Goal: Task Accomplishment & Management: Use online tool/utility

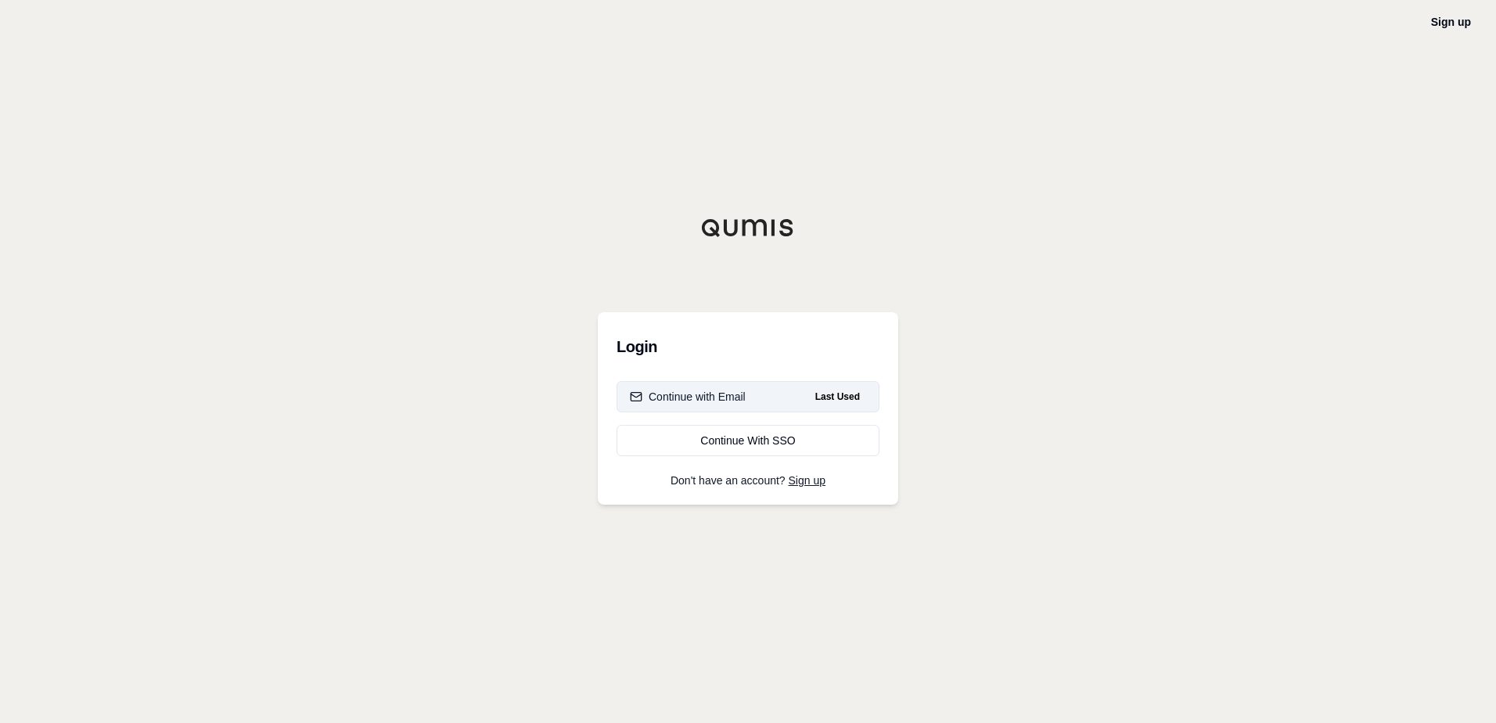
click at [693, 397] on div "Continue with Email" at bounding box center [688, 397] width 116 height 16
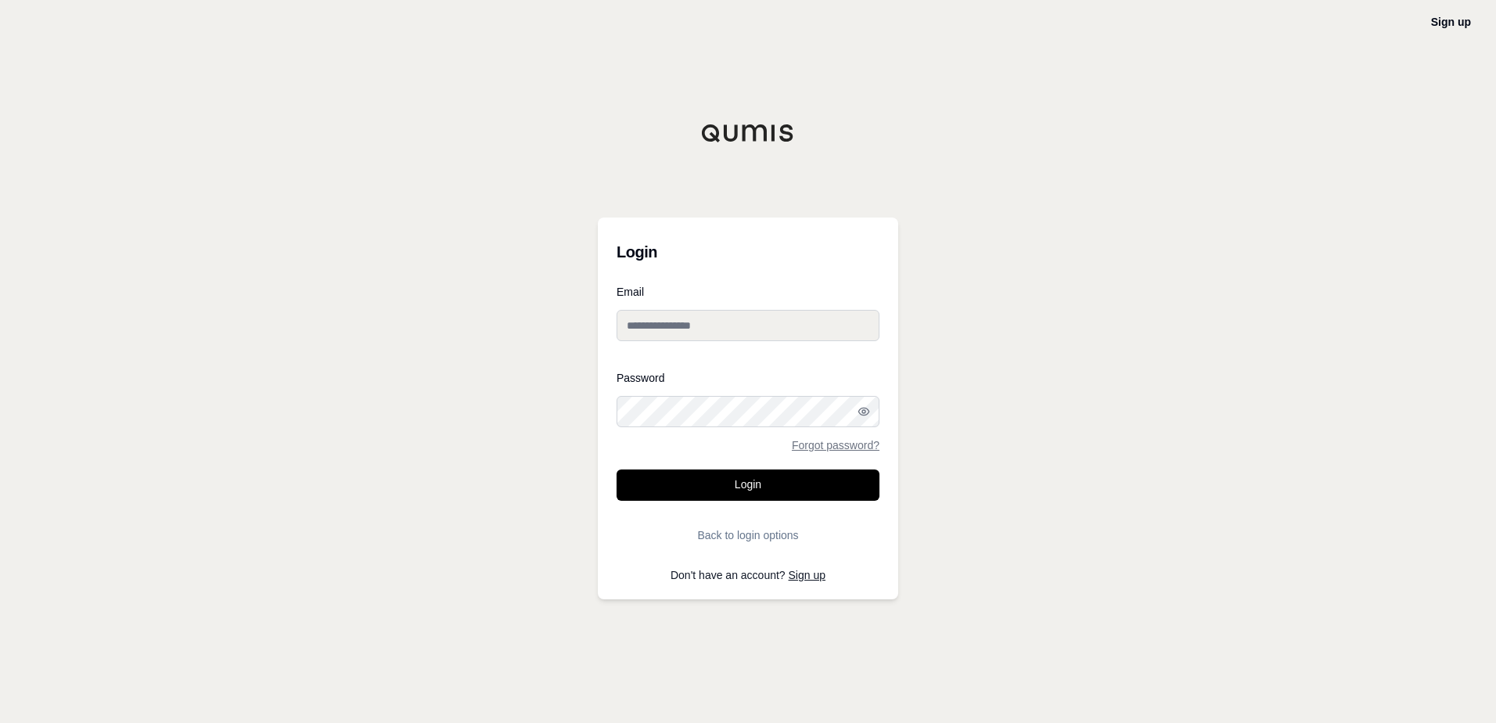
type input "**********"
click at [726, 484] on button "Login" at bounding box center [748, 485] width 263 height 31
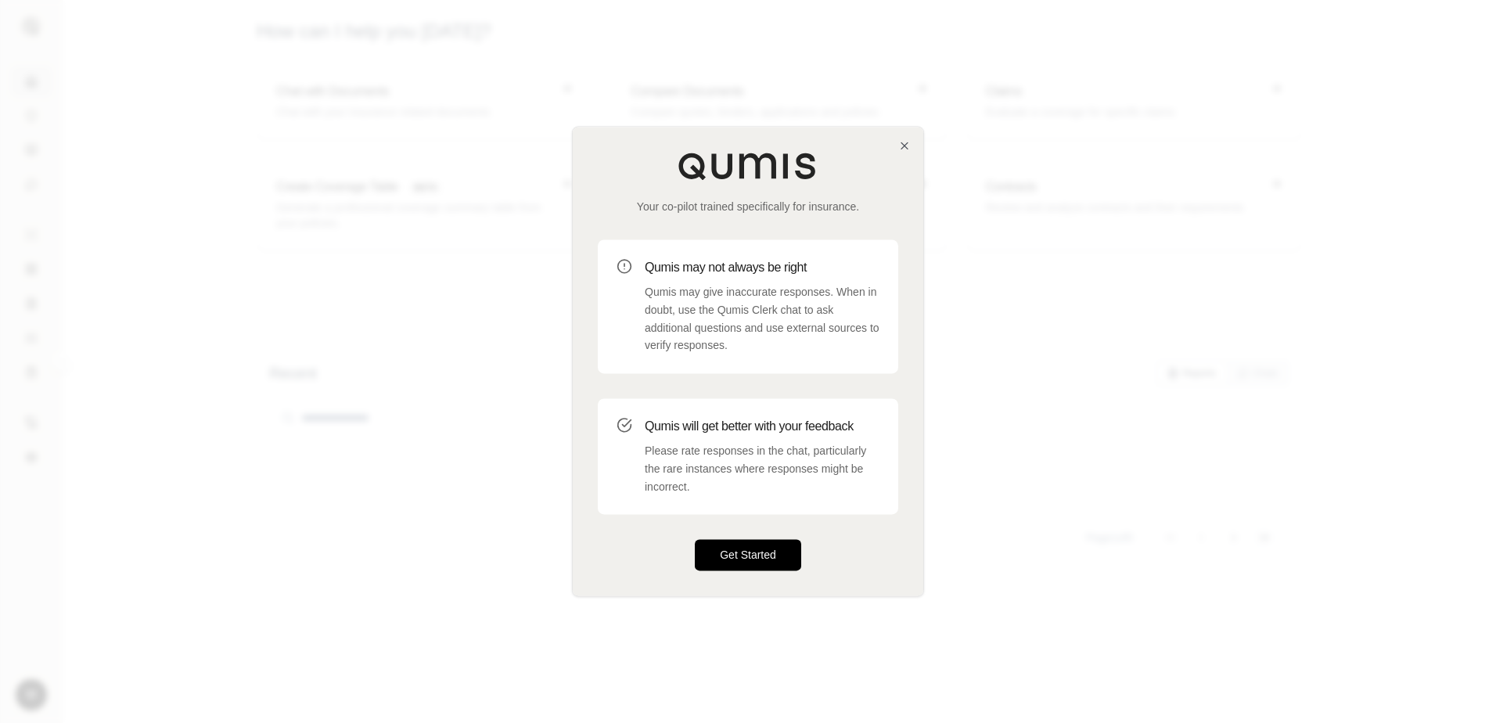
click at [739, 557] on button "Get Started" at bounding box center [748, 555] width 106 height 31
